Goal: Information Seeking & Learning: Learn about a topic

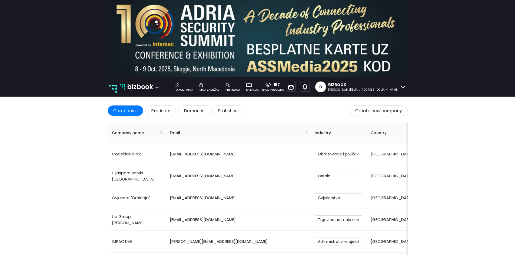
drag, startPoint x: 0, startPoint y: 0, endPoint x: 142, endPoint y: 85, distance: 165.1
click at [142, 85] on p "bizbook" at bounding box center [140, 87] width 26 height 10
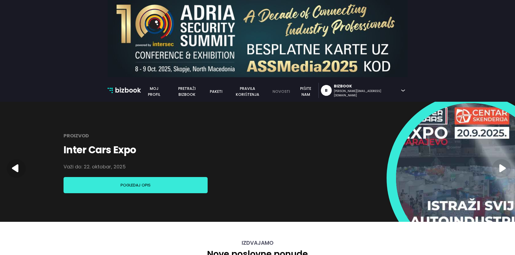
click at [293, 93] on link "novosti" at bounding box center [281, 92] width 24 height 6
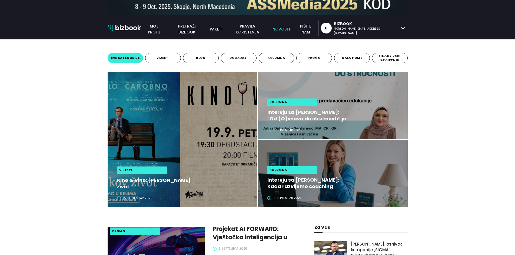
scroll to position [63, 0]
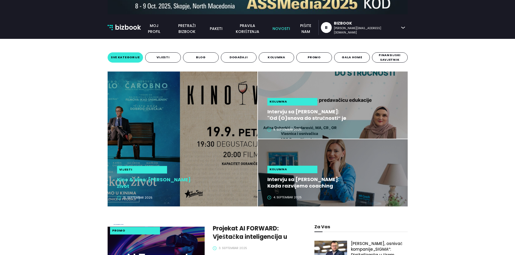
click at [140, 178] on h2 "Kino & Vino: [PERSON_NAME] život" at bounding box center [157, 183] width 81 height 13
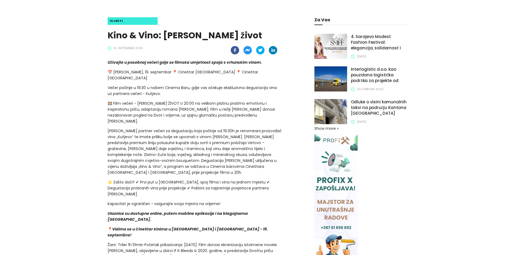
scroll to position [108, 0]
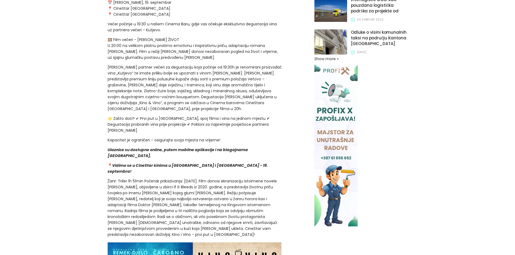
scroll to position [172, 0]
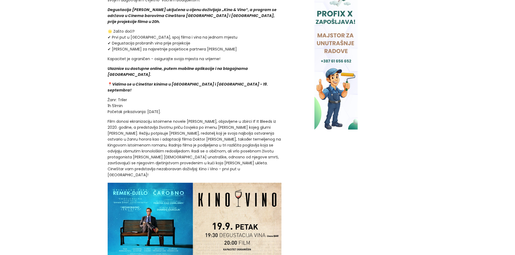
scroll to position [270, 0]
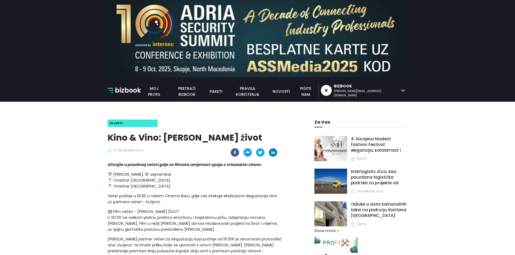
click at [127, 91] on p "bizbook" at bounding box center [128, 90] width 26 height 10
